Goal: Find specific page/section: Find specific page/section

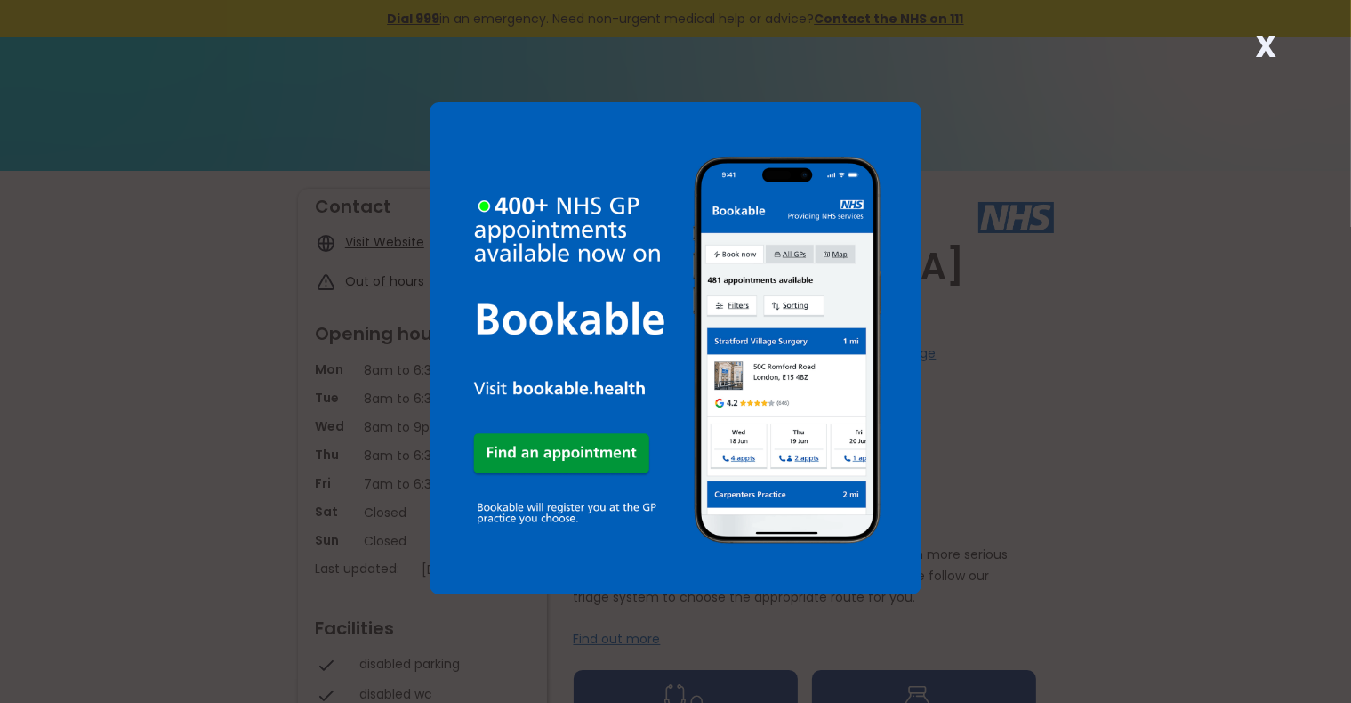
click at [704, 49] on strong "X" at bounding box center [1265, 46] width 21 height 43
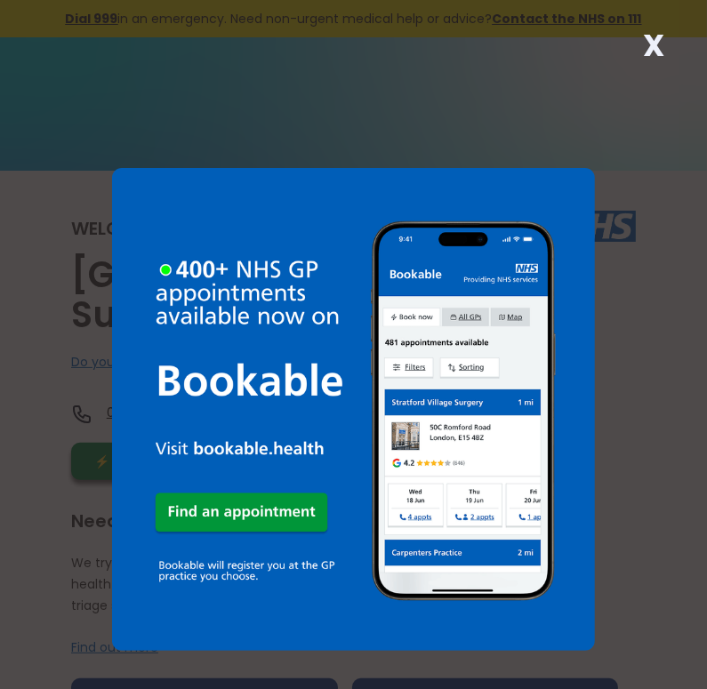
click at [655, 45] on strong "X" at bounding box center [653, 45] width 21 height 43
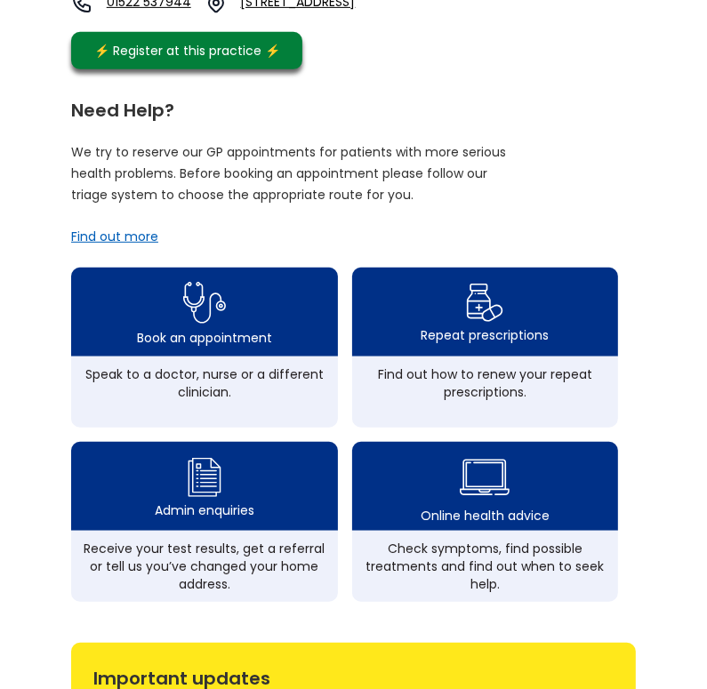
scroll to position [128, 0]
